Goal: Communication & Community: Ask a question

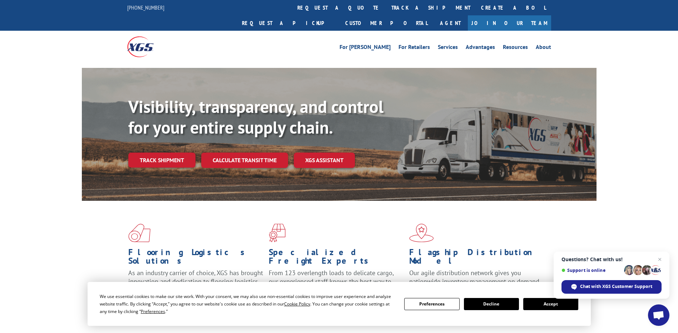
click at [547, 304] on button "Accept" at bounding box center [551, 304] width 55 height 12
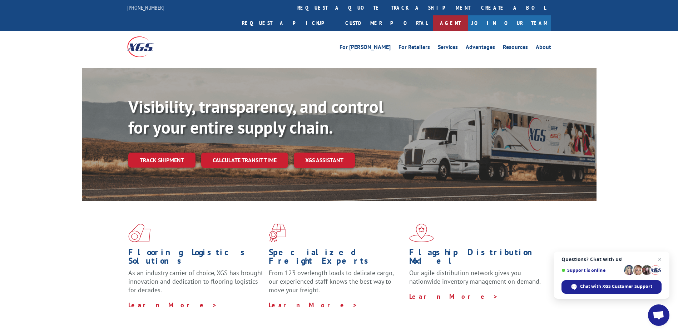
click at [468, 15] on link "Agent" at bounding box center [450, 22] width 35 height 15
click at [613, 286] on span "Chat with XGS Customer Support" at bounding box center [616, 287] width 72 height 6
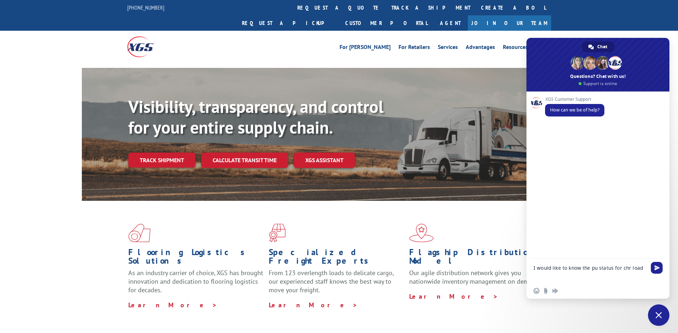
click at [643, 268] on textarea "I would like to know the pu status for chr load" at bounding box center [591, 271] width 114 height 24
paste textarea "527374619"
type textarea "I would like to know the pu status for chr load 527374619"
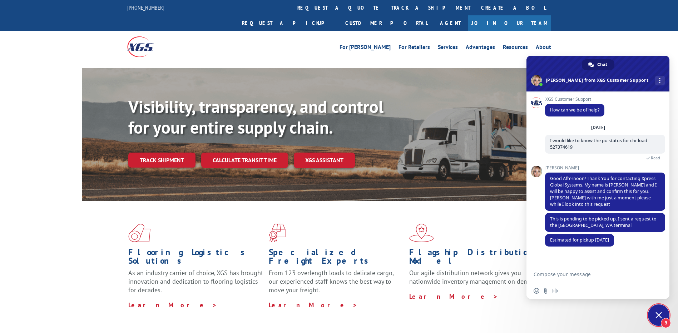
click at [548, 275] on textarea "Compose your message..." at bounding box center [591, 274] width 114 height 18
type textarea "okay"
click at [657, 275] on span "Send" at bounding box center [657, 274] width 5 height 5
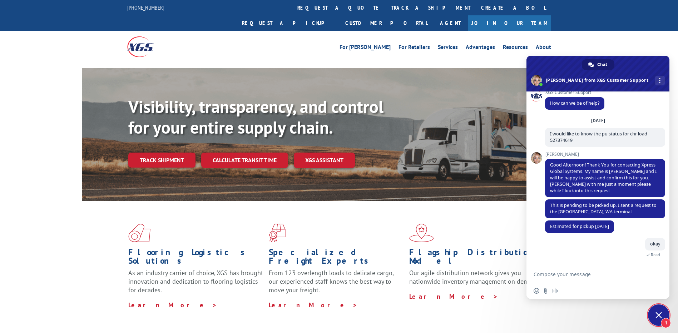
scroll to position [79, 0]
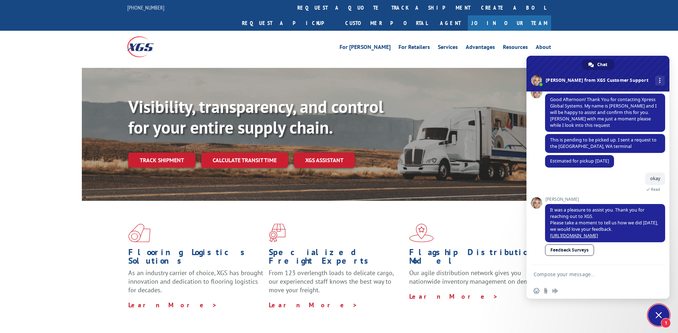
click at [550, 275] on textarea "Compose your message..." at bounding box center [591, 274] width 114 height 18
drag, startPoint x: 570, startPoint y: 273, endPoint x: 556, endPoint y: 274, distance: 13.3
click at [556, 274] on textarea "can you plrov" at bounding box center [591, 274] width 114 height 18
type textarea "can you provide pick up number?"
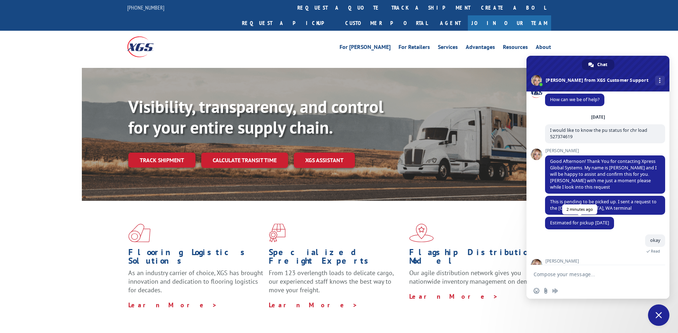
scroll to position [96, 0]
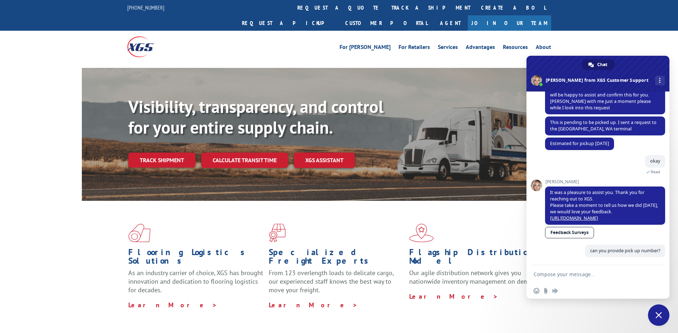
click at [654, 318] on span "Close chat" at bounding box center [658, 315] width 21 height 21
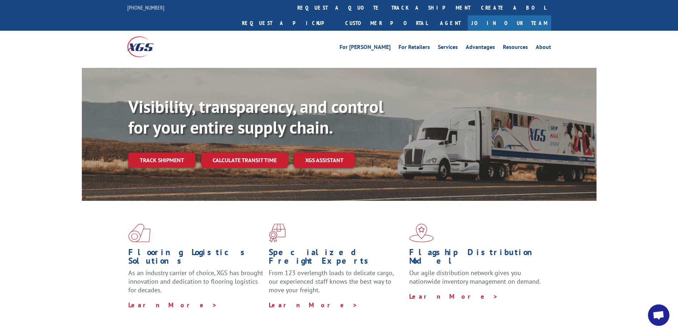
click at [658, 313] on span "Open chat" at bounding box center [659, 316] width 12 height 10
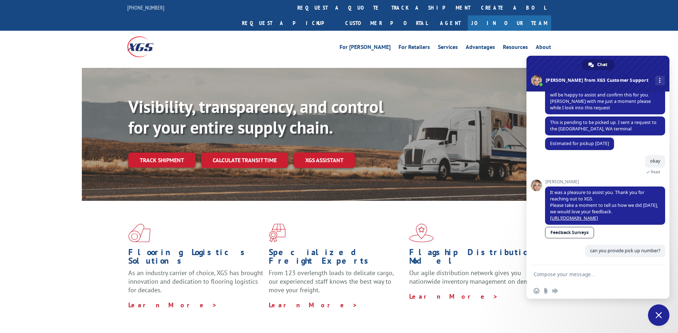
click at [550, 274] on textarea "Compose your message..." at bounding box center [591, 274] width 114 height 18
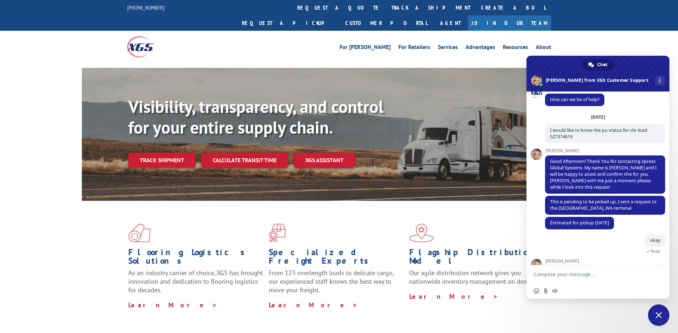
scroll to position [0, 0]
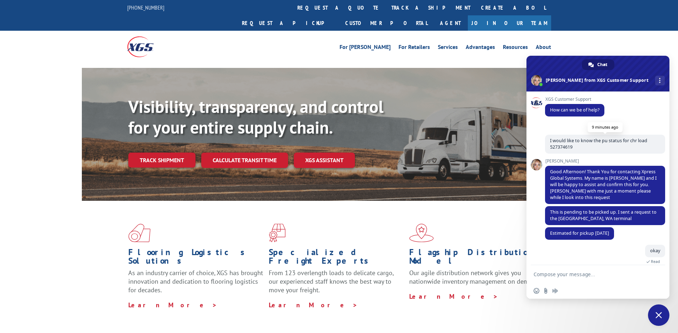
click at [561, 149] on span "I would like to know the pu status for chr load 527374619" at bounding box center [598, 144] width 97 height 13
copy span "527374619"
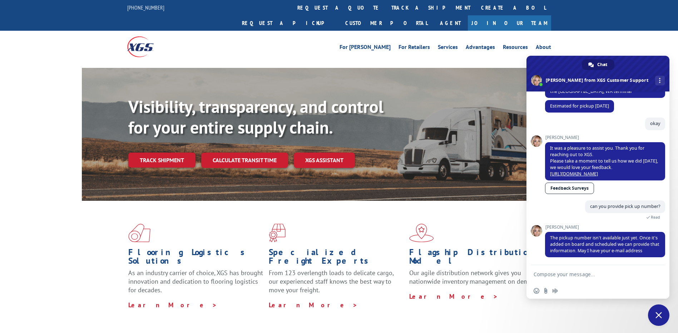
click at [562, 271] on textarea "Compose your message..." at bounding box center [591, 274] width 114 height 18
type textarea "[EMAIL_ADDRESS][DOMAIN_NAME]"
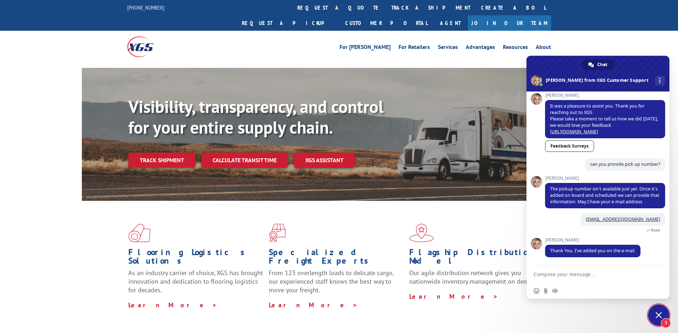
scroll to position [182, 0]
